Goal: Information Seeking & Learning: Learn about a topic

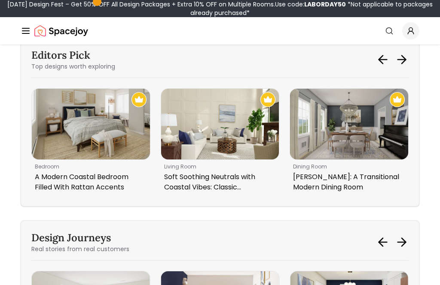
scroll to position [3590, 0]
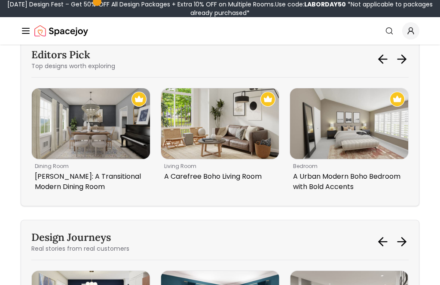
click at [200, 144] on img "5 / 6" at bounding box center [220, 123] width 118 height 71
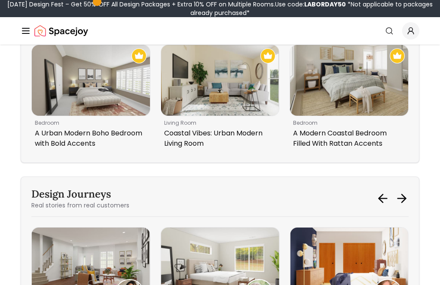
scroll to position [3634, 0]
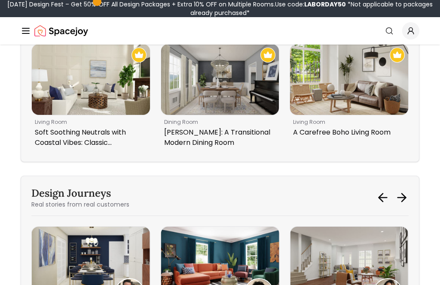
click at [80, 91] on img "3 / 6" at bounding box center [91, 79] width 118 height 71
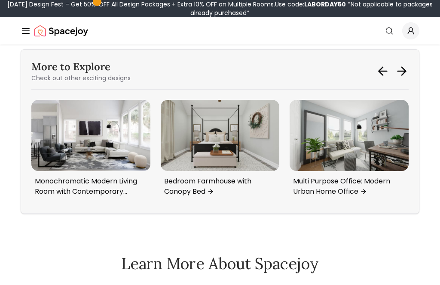
scroll to position [3959, 0]
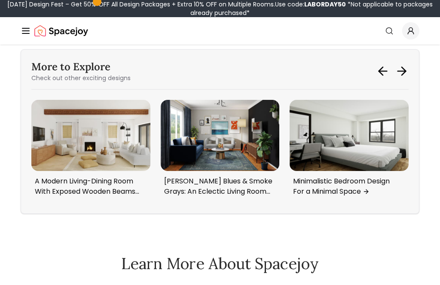
click at [208, 155] on img "1 / 6" at bounding box center [220, 135] width 119 height 71
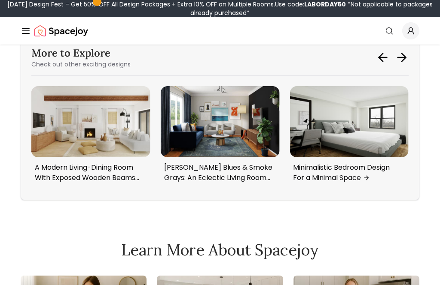
click at [95, 143] on img "6 / 6" at bounding box center [90, 121] width 119 height 71
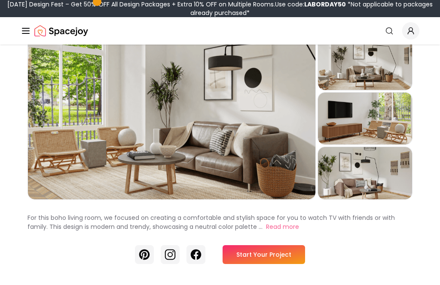
scroll to position [50, 0]
click at [46, 65] on div "Preview" at bounding box center [171, 119] width 287 height 162
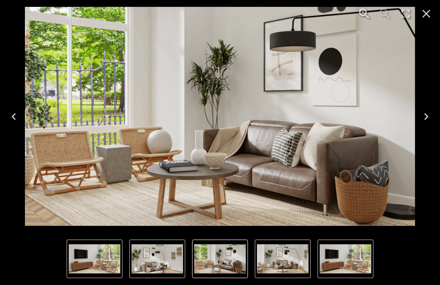
click at [425, 123] on button "Next" at bounding box center [425, 117] width 27 height 34
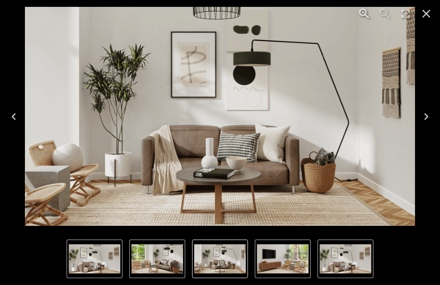
click at [424, 124] on icon "Next" at bounding box center [426, 117] width 14 height 14
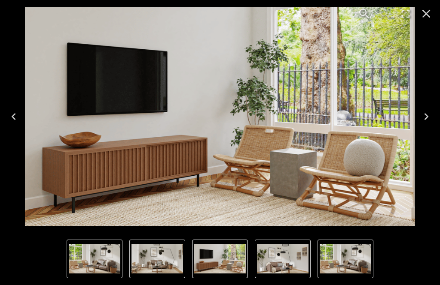
click at [422, 124] on icon "Next" at bounding box center [426, 117] width 14 height 14
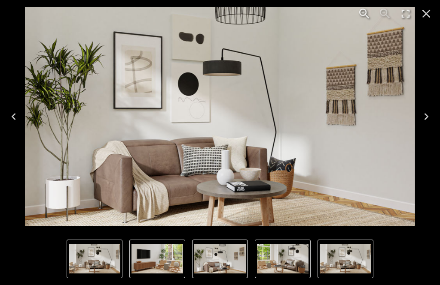
click at [418, 126] on button "Next" at bounding box center [425, 117] width 27 height 34
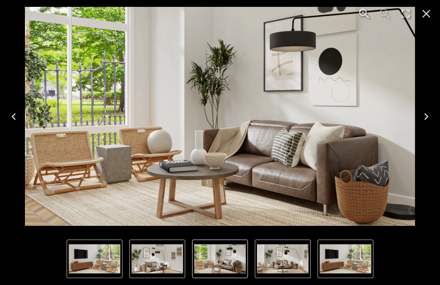
click at [420, 124] on icon "Next" at bounding box center [426, 117] width 14 height 14
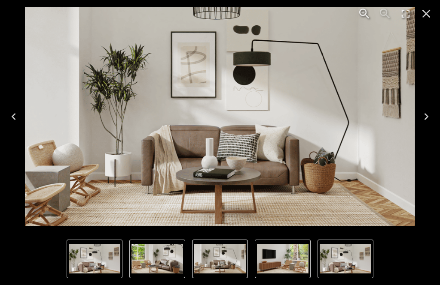
click at [414, 128] on button "Next" at bounding box center [425, 117] width 27 height 34
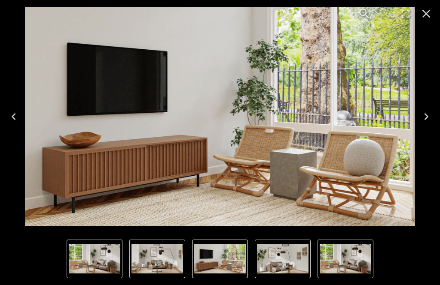
click at [429, 7] on icon "Close" at bounding box center [426, 14] width 14 height 14
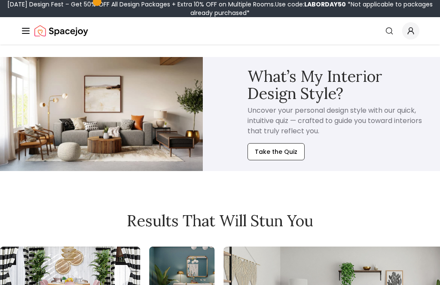
scroll to position [2106, 0]
click at [78, 108] on img at bounding box center [101, 114] width 203 height 114
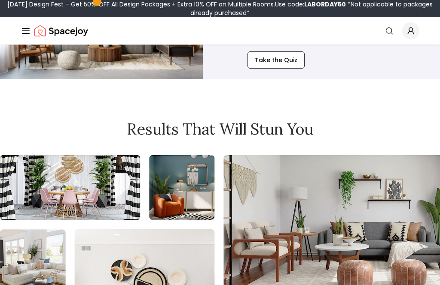
scroll to position [2144, 0]
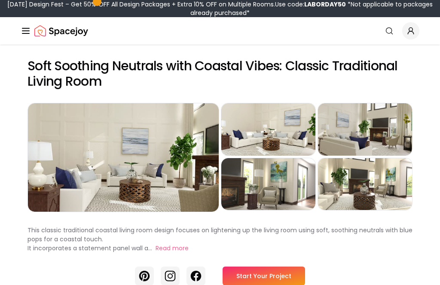
click at [90, 116] on div "Preview" at bounding box center [123, 157] width 191 height 109
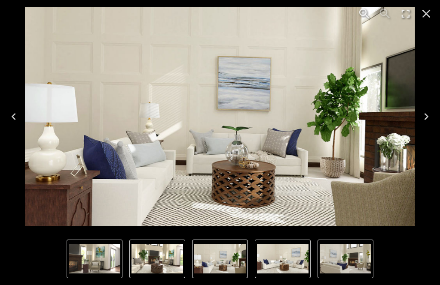
click at [433, 114] on button "Next" at bounding box center [425, 117] width 27 height 34
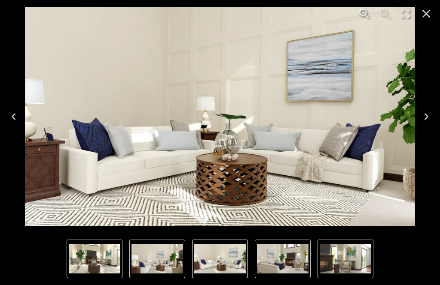
click at [428, 115] on icon "Next" at bounding box center [426, 117] width 14 height 14
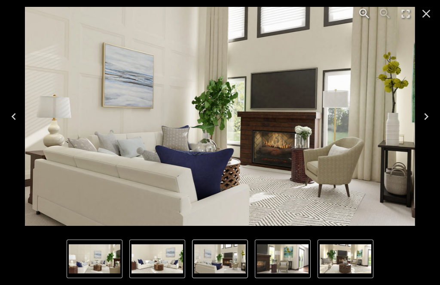
click at [433, 118] on button "Next" at bounding box center [425, 117] width 27 height 34
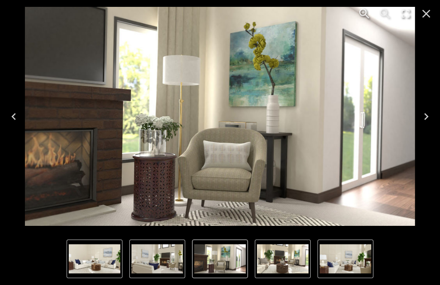
click at [434, 114] on button "Next" at bounding box center [425, 117] width 27 height 34
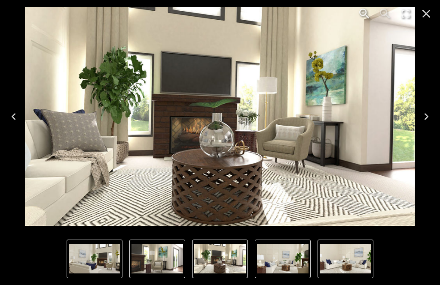
click at [433, 109] on button "Next" at bounding box center [425, 117] width 27 height 34
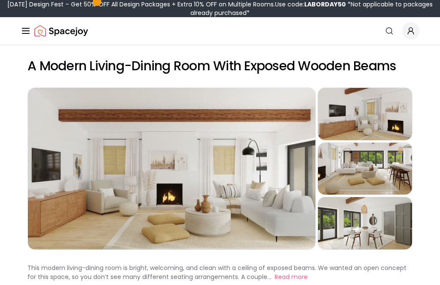
click at [387, 114] on div "Preview" at bounding box center [365, 114] width 94 height 52
